Goal: Transaction & Acquisition: Purchase product/service

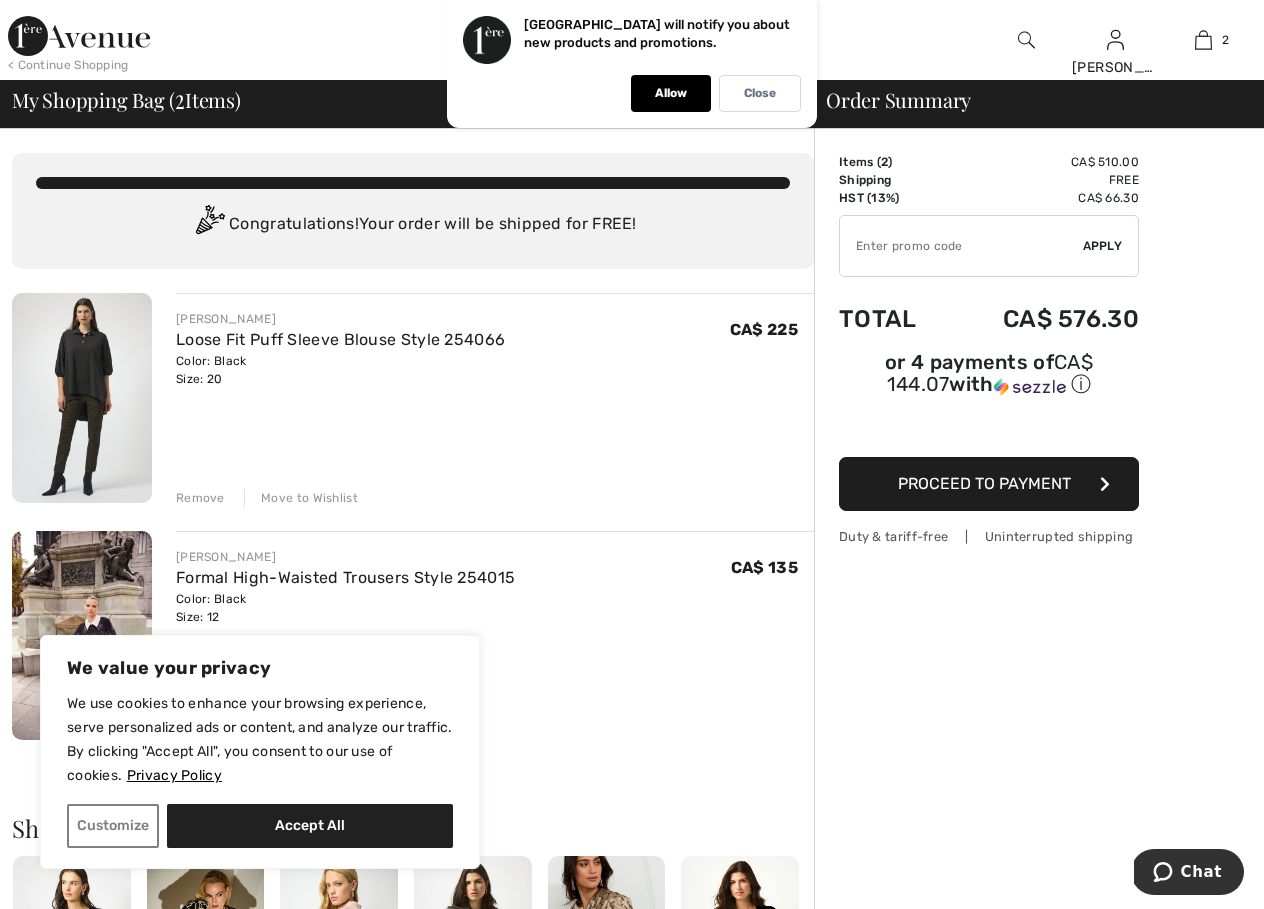
click at [82, 371] on img at bounding box center [82, 398] width 140 height 210
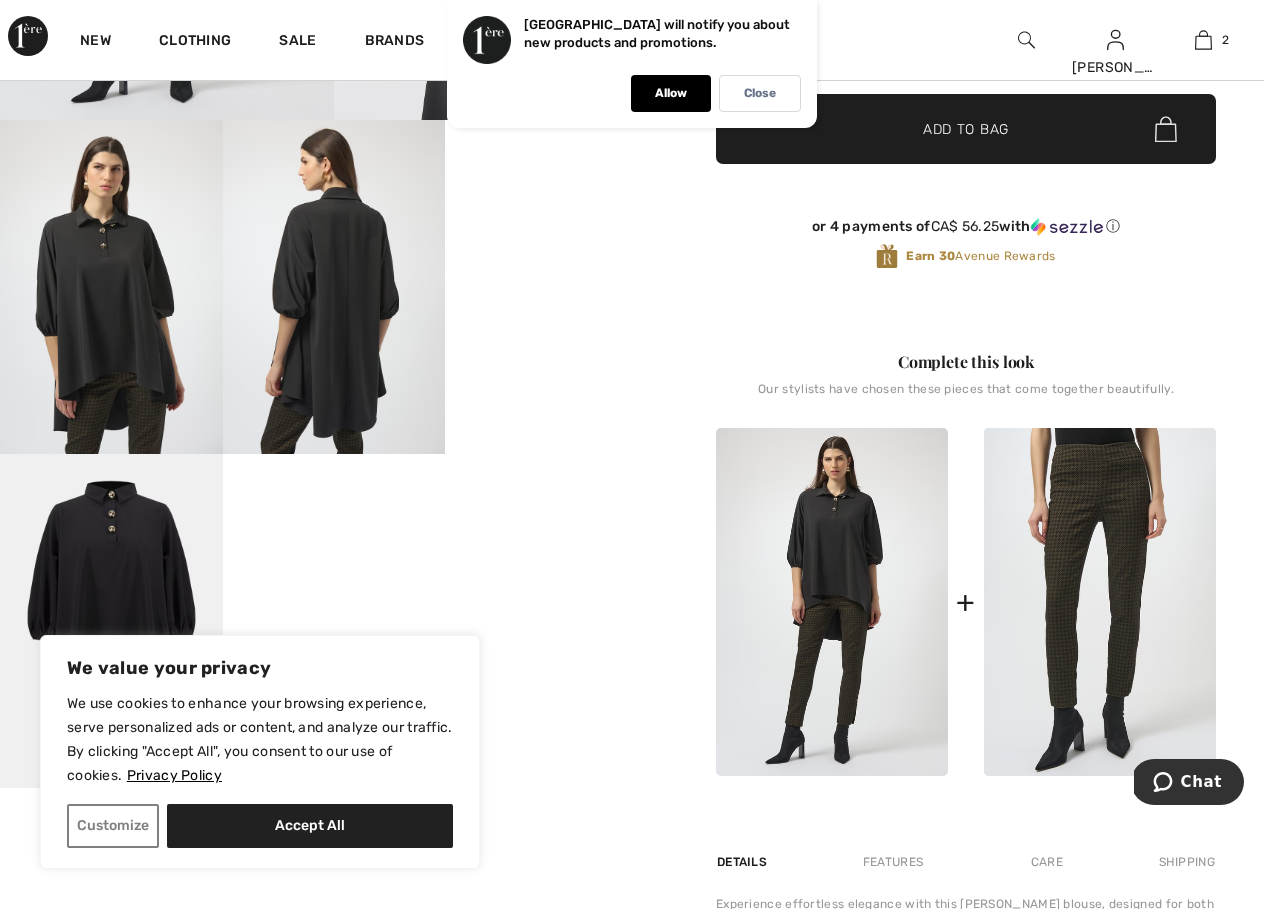
scroll to position [400, 0]
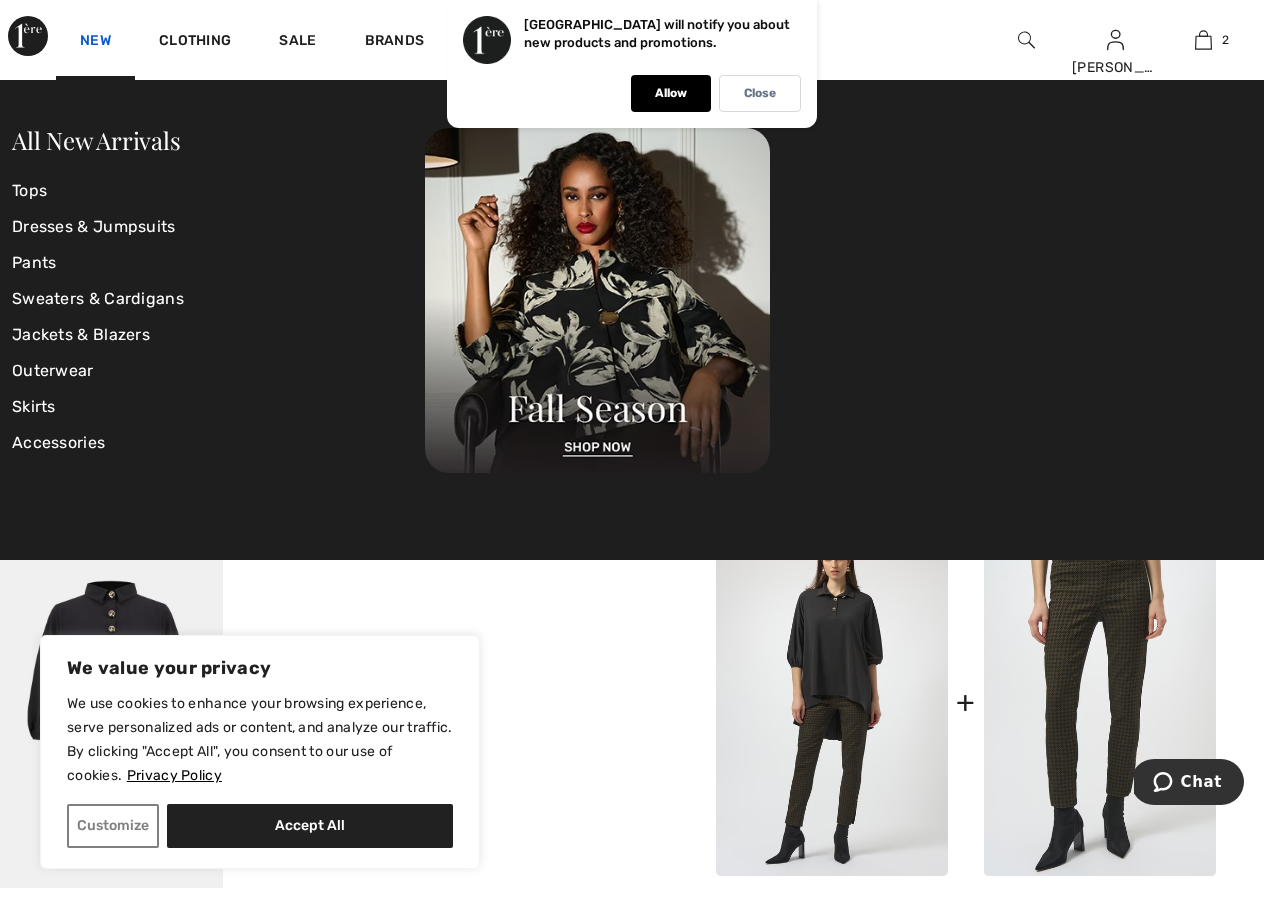
click at [106, 32] on link "New" at bounding box center [95, 42] width 31 height 21
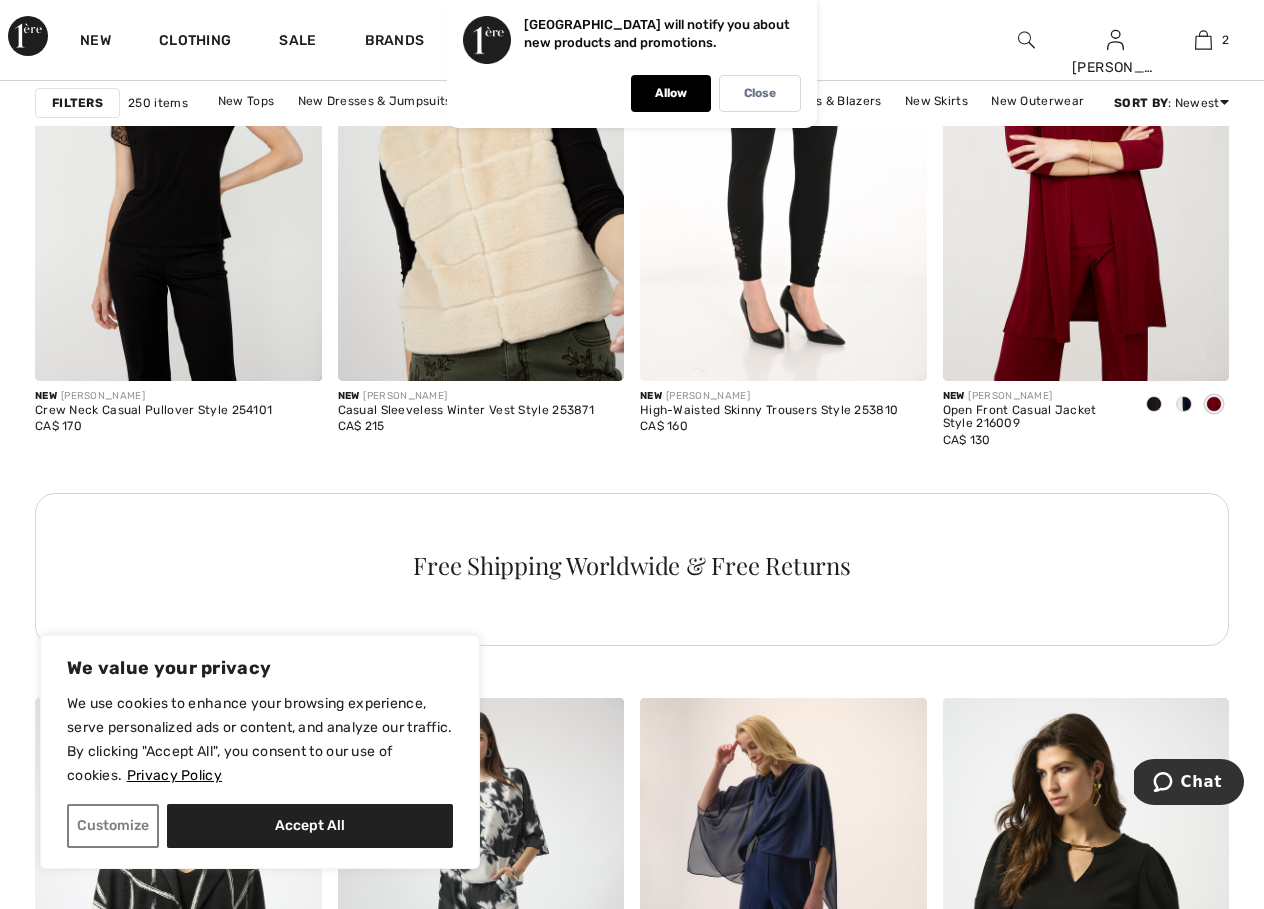
scroll to position [6099, 0]
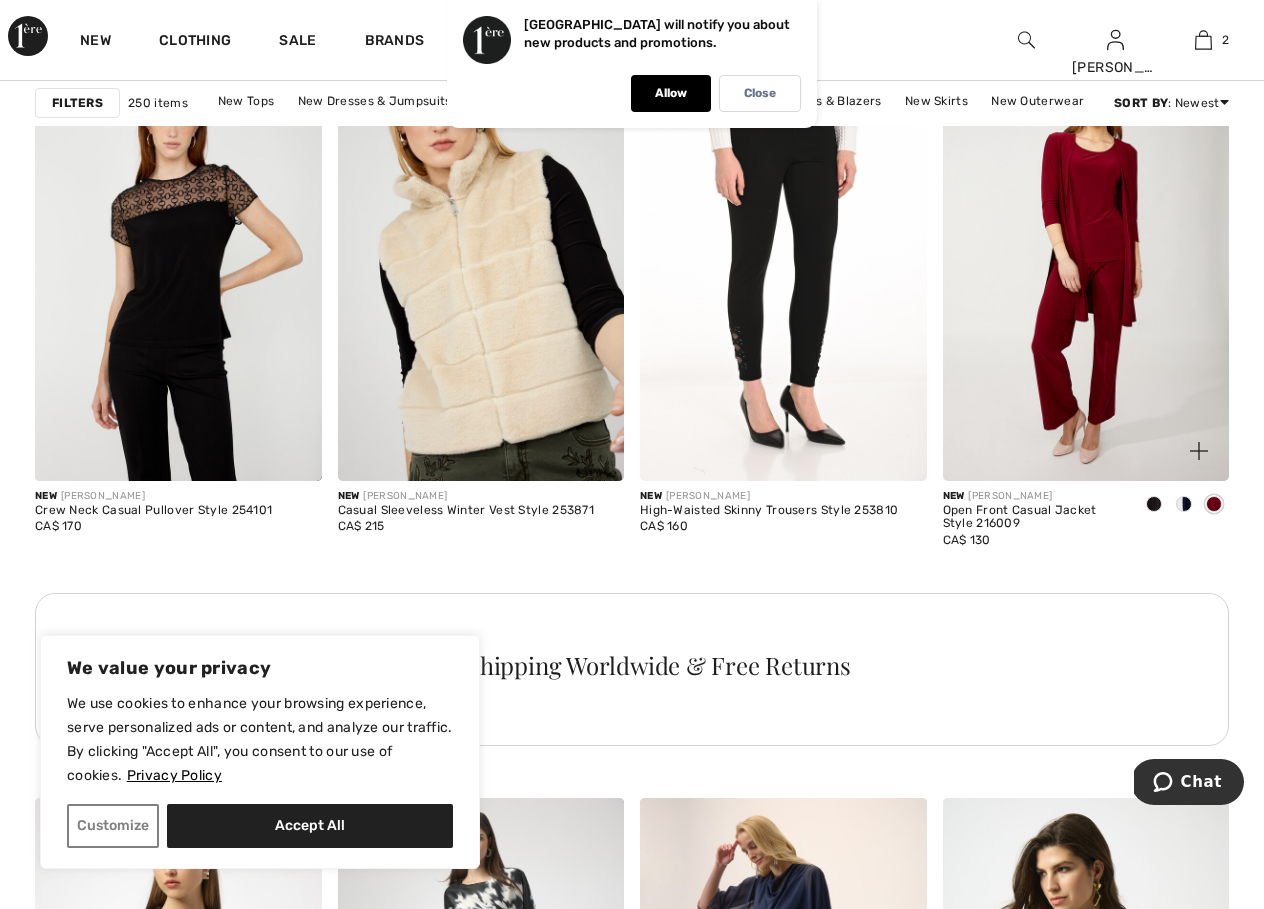
click at [1069, 306] on img at bounding box center [1086, 266] width 287 height 430
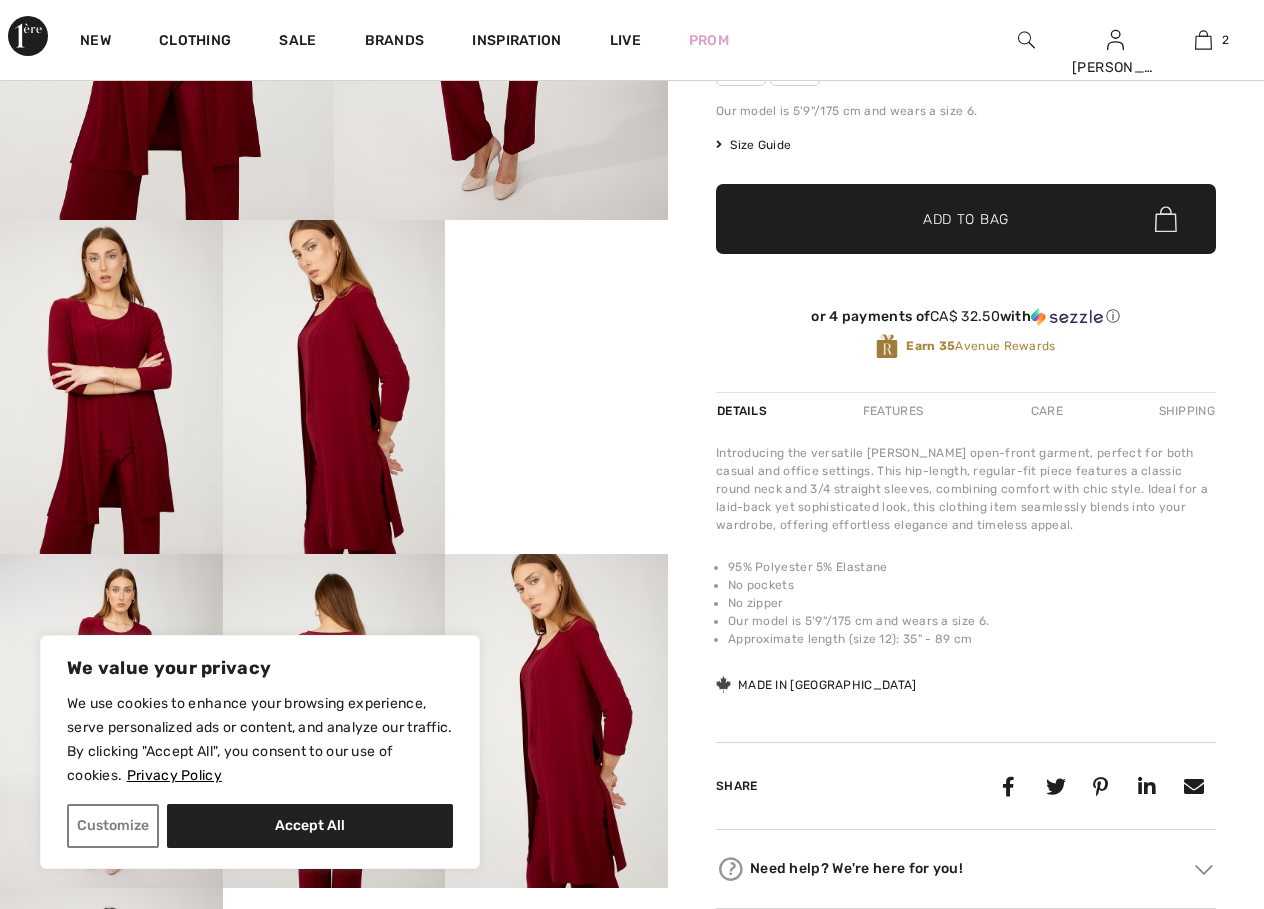
scroll to position [400, 0]
click at [549, 331] on video "Your browser does not support the video tag." at bounding box center [556, 275] width 223 height 111
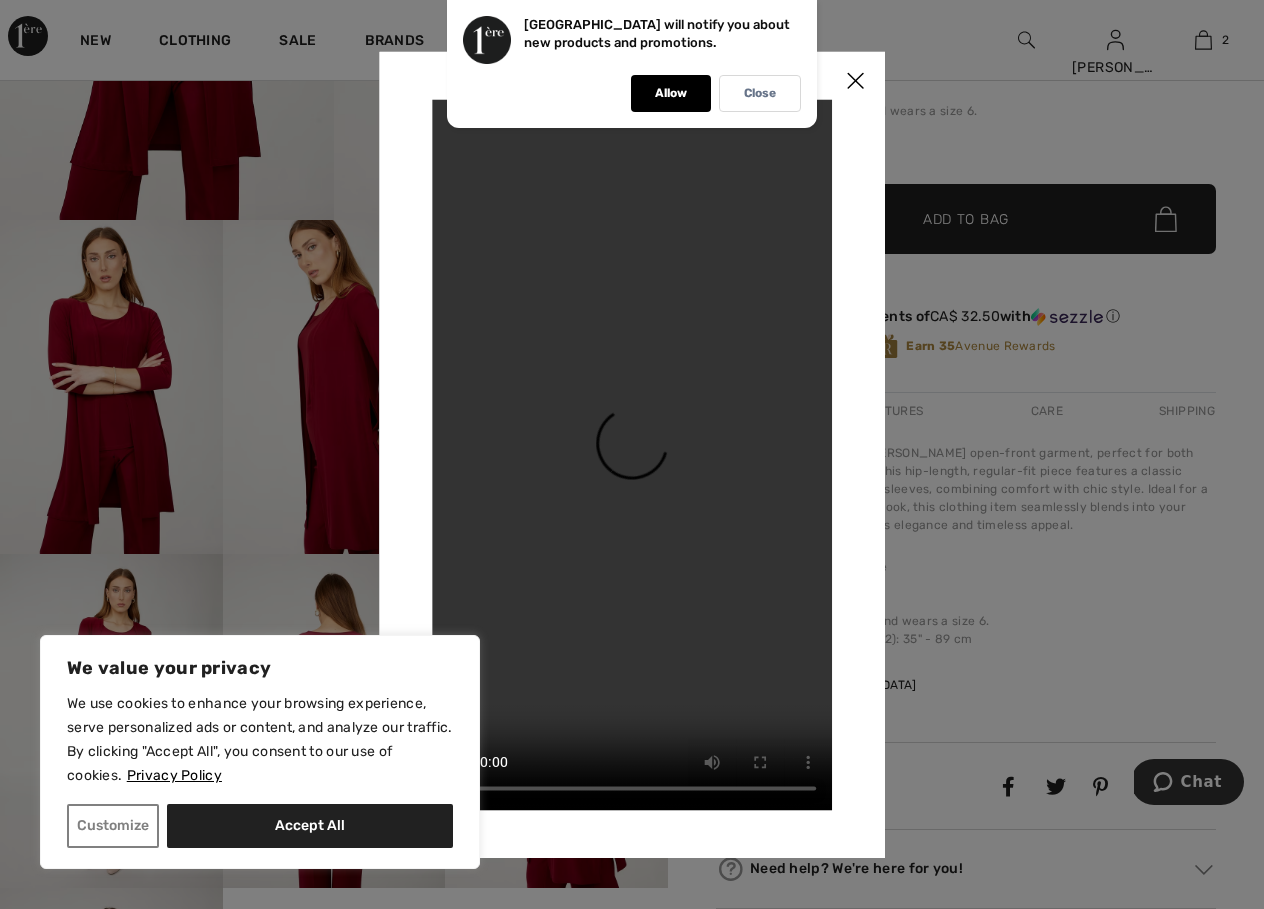
scroll to position [0, 0]
click at [852, 77] on img at bounding box center [855, 82] width 60 height 62
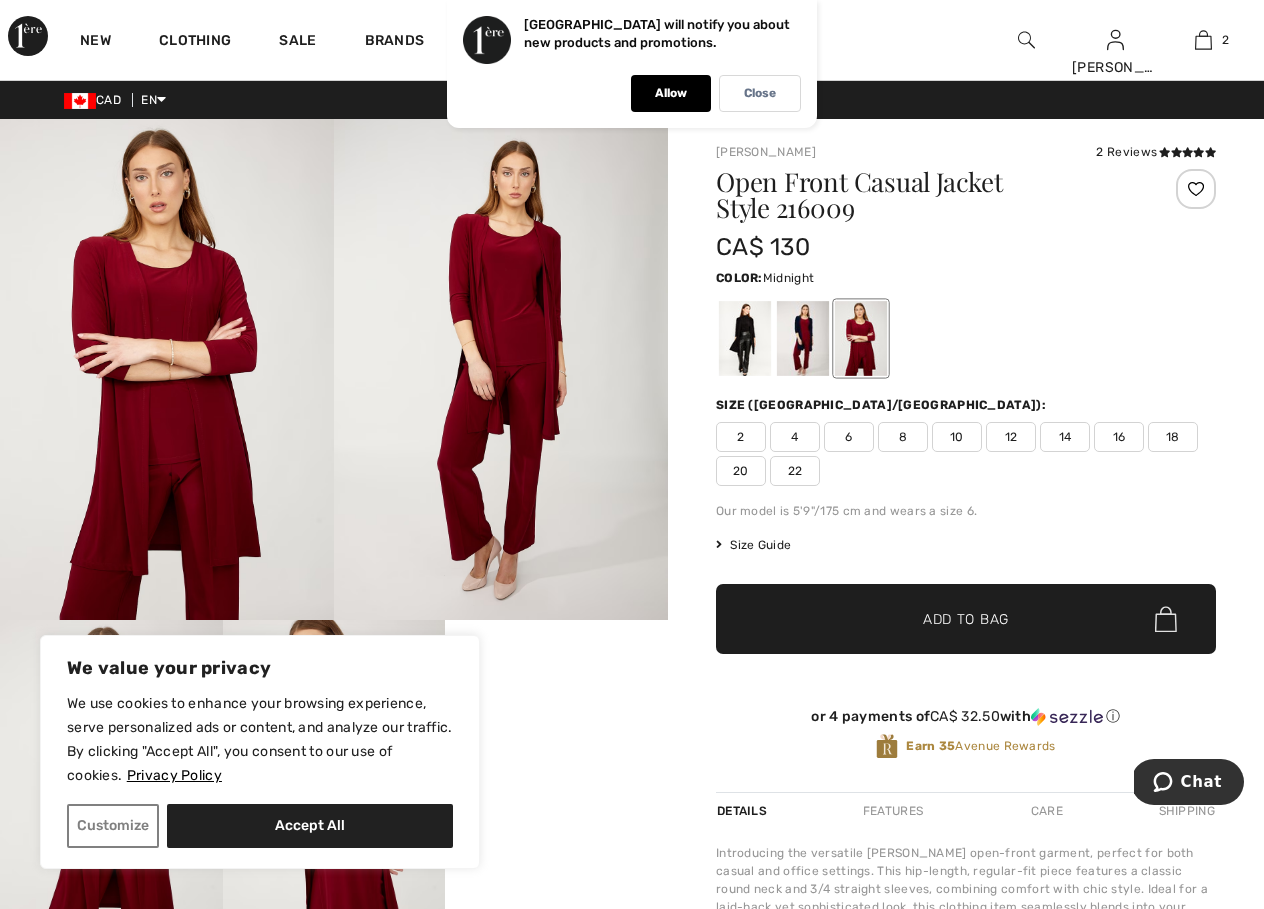
click at [790, 331] on div at bounding box center [803, 338] width 52 height 75
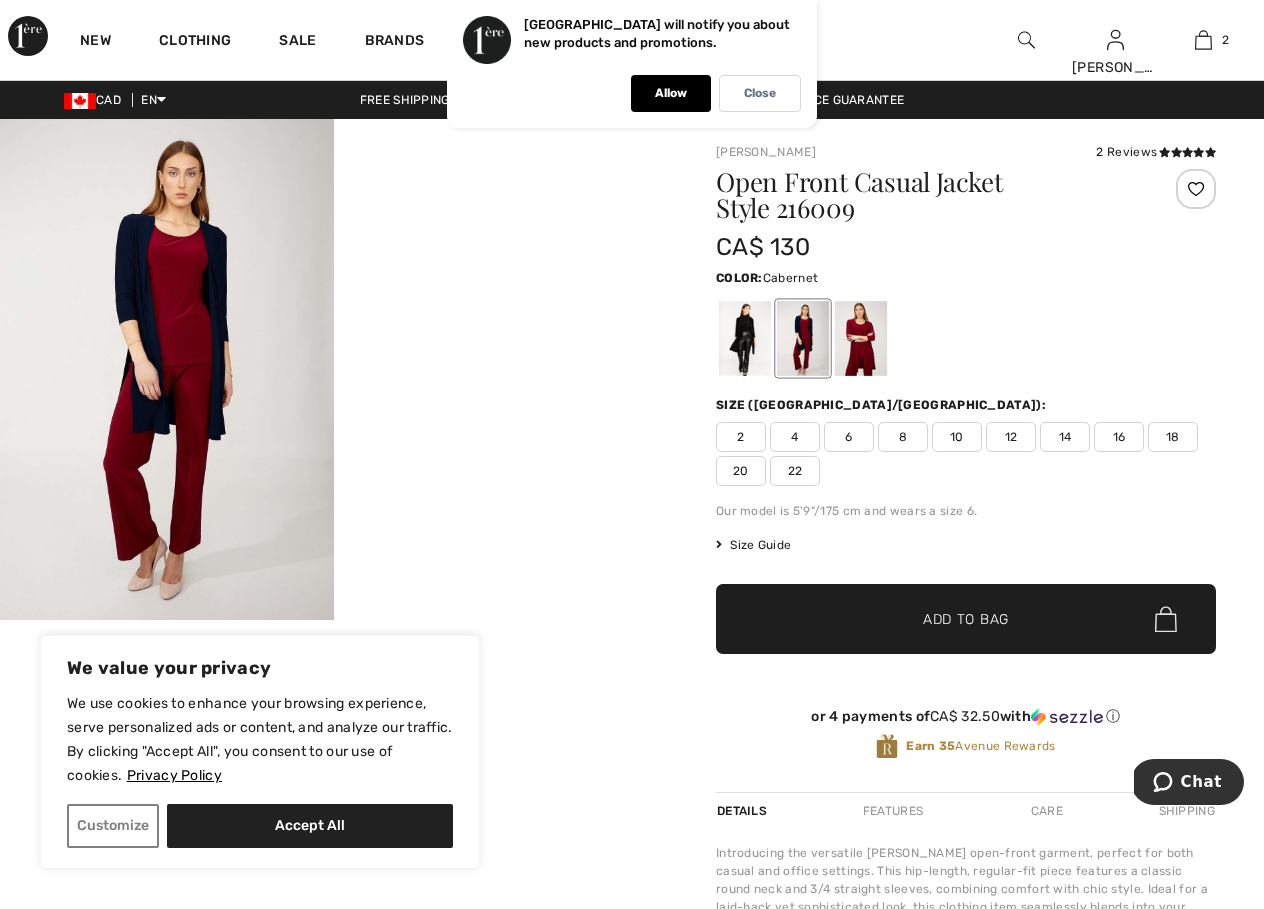
click at [868, 347] on div at bounding box center [861, 338] width 52 height 75
